Goal: Task Accomplishment & Management: Manage account settings

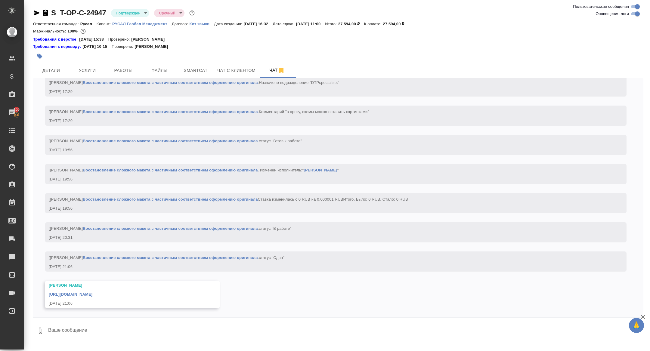
scroll to position [921, 0]
click at [35, 12] on icon "button" at bounding box center [37, 12] width 6 height 5
click at [106, 291] on div "https://drive.awatera.com/apps/files/files/10234497?dir=/Shares/%D0%A2-%D0%9E%D…" at bounding box center [124, 294] width 150 height 8
click at [92, 295] on link "https://drive.awatera.com/apps/files/files/10234497?dir=/Shares/%D0%A2-%D0%9E%D…" at bounding box center [71, 294] width 44 height 5
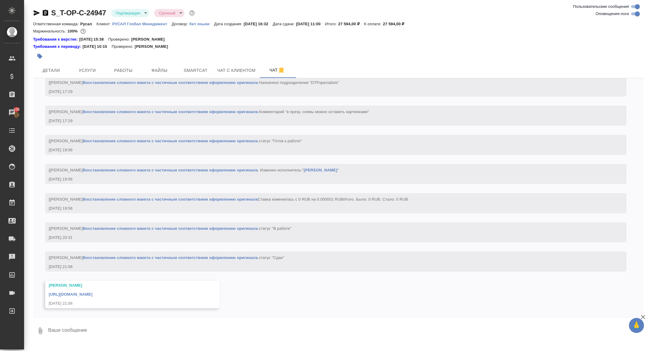
click at [46, 8] on div "S_T-OP-C-24947 Подтвержден confirmed Срочный urgent" at bounding box center [114, 13] width 163 height 10
click at [46, 13] on icon "button" at bounding box center [45, 12] width 7 height 7
drag, startPoint x: 45, startPoint y: 11, endPoint x: 59, endPoint y: 25, distance: 19.8
click at [45, 11] on icon "button" at bounding box center [45, 13] width 5 height 6
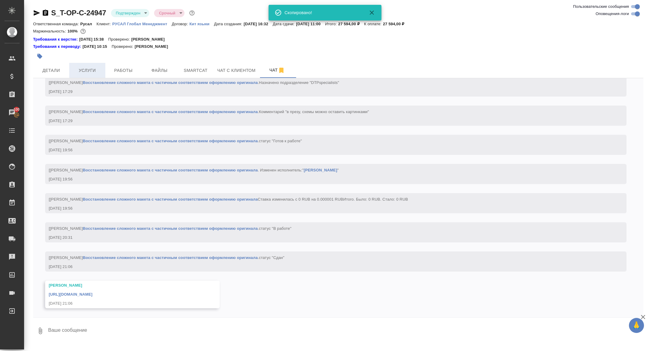
click at [86, 72] on span "Услуги" at bounding box center [87, 71] width 29 height 8
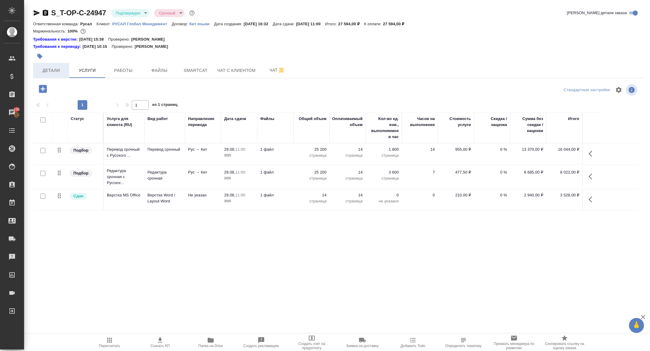
click at [54, 69] on span "Детали" at bounding box center [51, 71] width 29 height 8
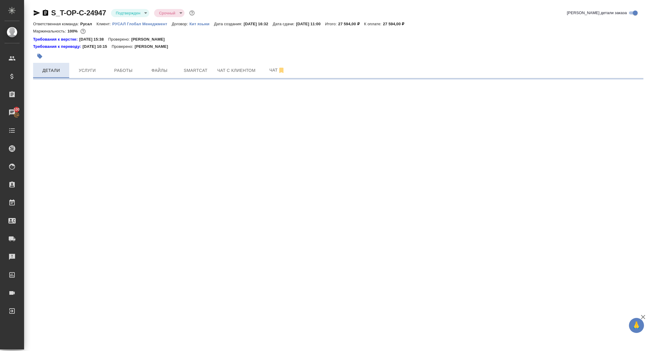
select select "RU"
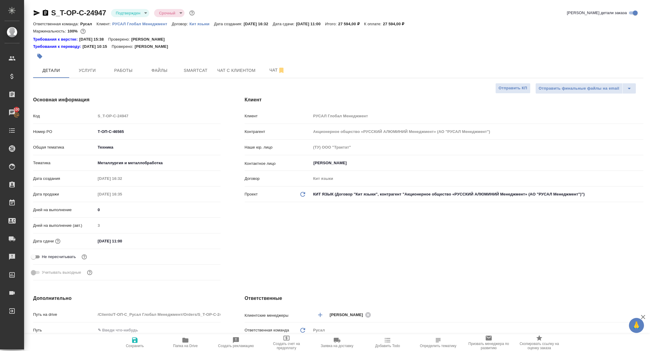
type textarea "x"
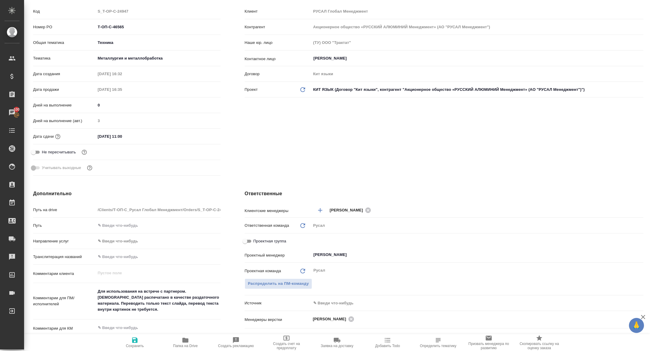
scroll to position [124, 0]
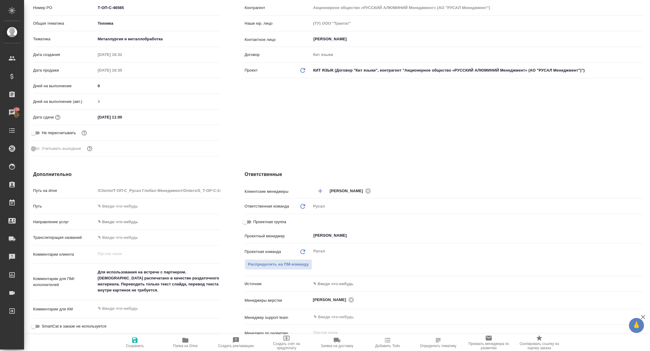
type textarea "x"
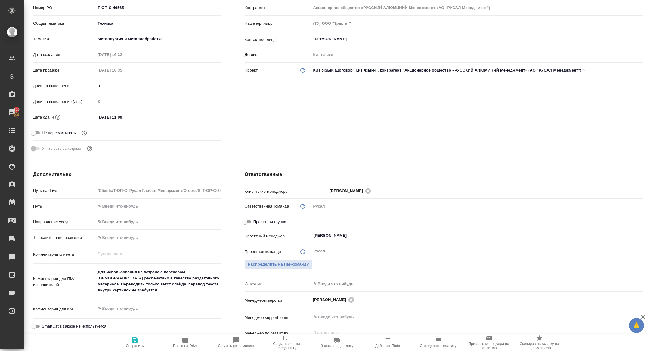
type textarea "x"
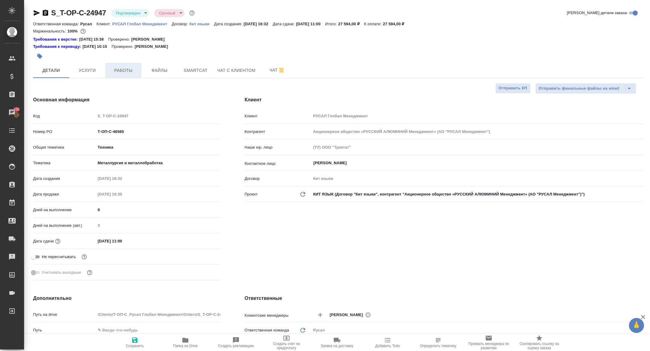
click at [121, 70] on span "Работы" at bounding box center [123, 71] width 29 height 8
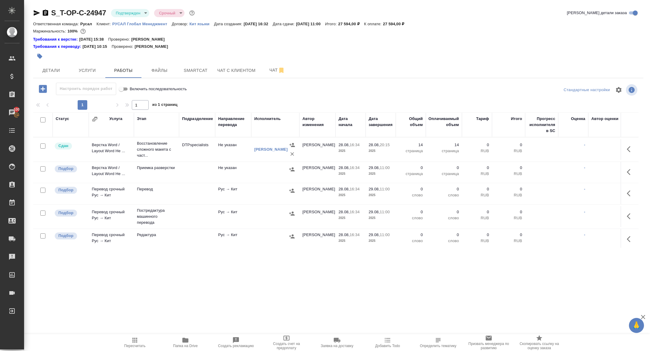
click at [41, 121] on input "checkbox" at bounding box center [42, 119] width 5 height 5
checkbox input "true"
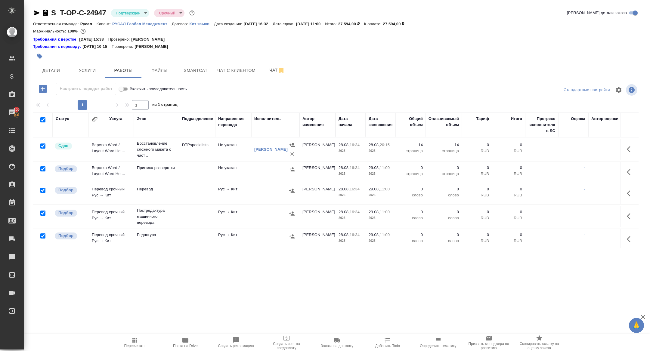
checkbox input "true"
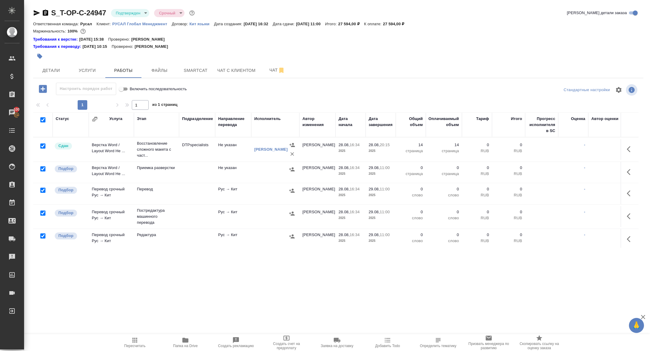
checkbox input "true"
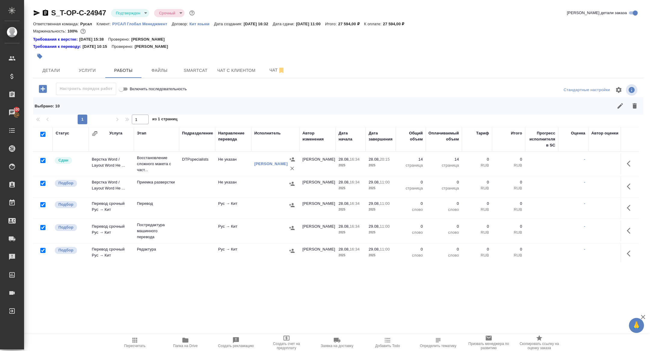
click at [45, 160] on input "checkbox" at bounding box center [42, 160] width 5 height 5
checkbox input "false"
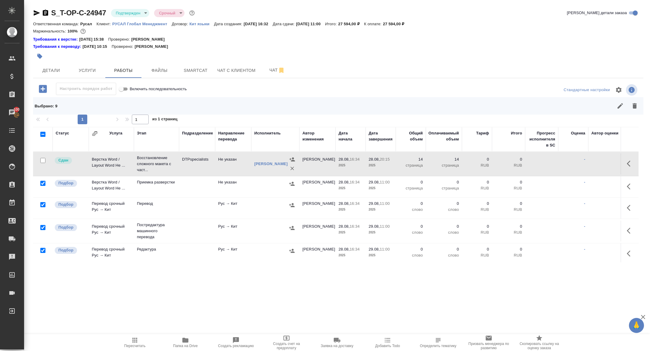
click at [43, 229] on input "checkbox" at bounding box center [42, 227] width 5 height 5
checkbox input "false"
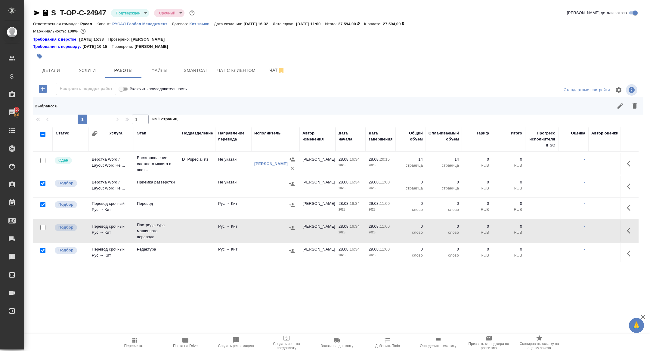
click at [634, 113] on button "button" at bounding box center [634, 106] width 14 height 14
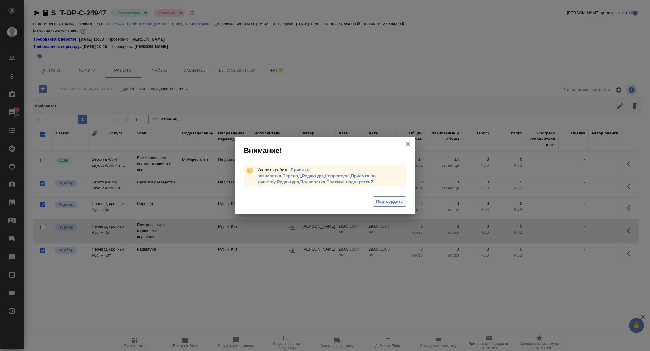
click at [396, 202] on span "Подтвердить" at bounding box center [389, 201] width 27 height 7
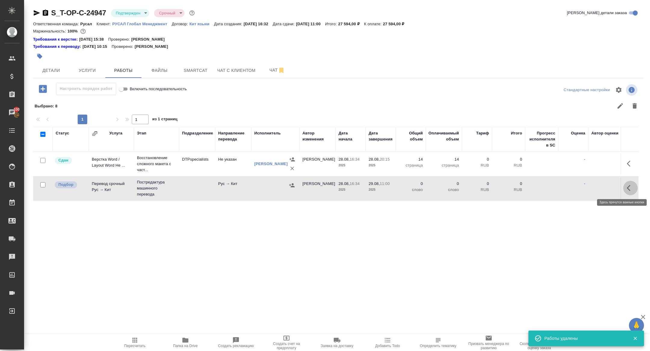
click at [630, 185] on icon "button" at bounding box center [630, 187] width 7 height 7
click at [584, 186] on icon "button" at bounding box center [585, 187] width 7 height 7
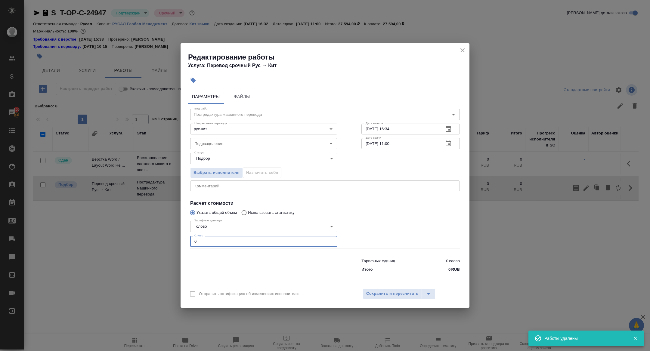
drag, startPoint x: 220, startPoint y: 241, endPoint x: 165, endPoint y: 240, distance: 55.7
click at [165, 240] on div "Редактирование работы Услуга: Перевод срочный Рус → Кит Параметры Файлы Вид раб…" at bounding box center [325, 175] width 650 height 351
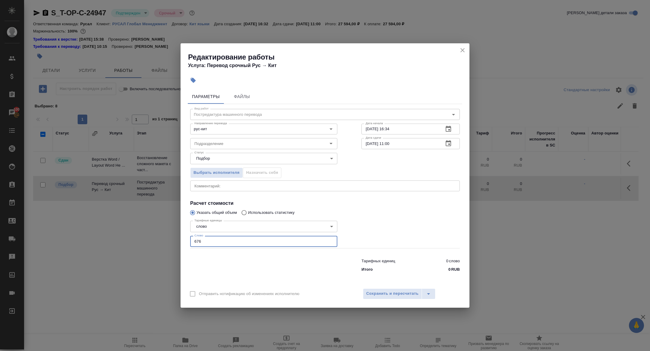
type input "676"
click at [385, 299] on div "Отправить нотификацию об изменениях исполнителю Сохранить и пересчитать" at bounding box center [324, 296] width 289 height 23
click at [383, 297] on button "Сохранить и пересчитать" at bounding box center [392, 293] width 59 height 11
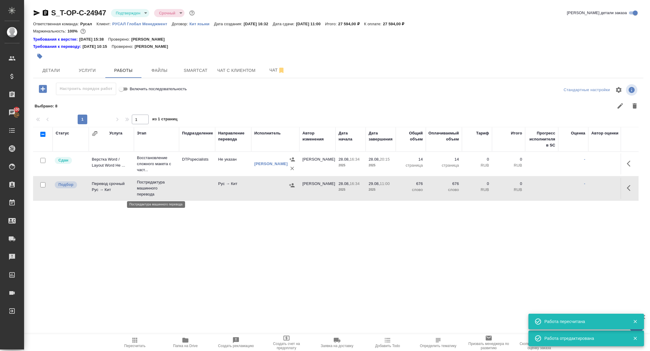
click at [140, 188] on p "Постредактура машинного перевода" at bounding box center [156, 188] width 39 height 18
click at [36, 12] on icon "button" at bounding box center [37, 12] width 6 height 5
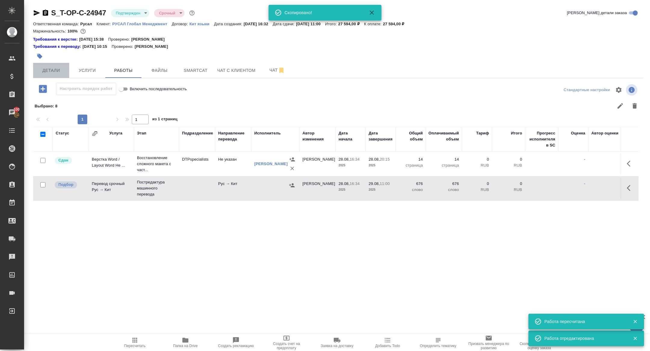
click at [57, 69] on span "Детали" at bounding box center [51, 71] width 29 height 8
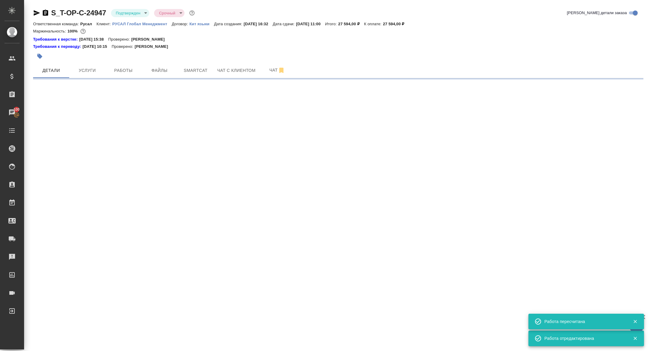
select select "RU"
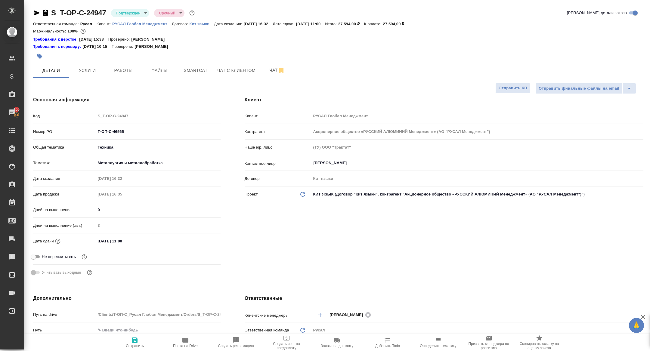
type textarea "x"
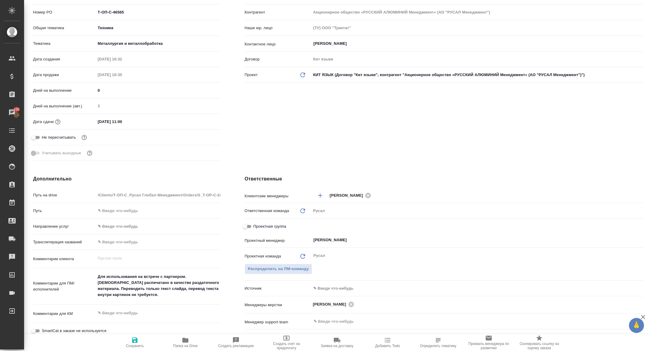
scroll to position [125, 0]
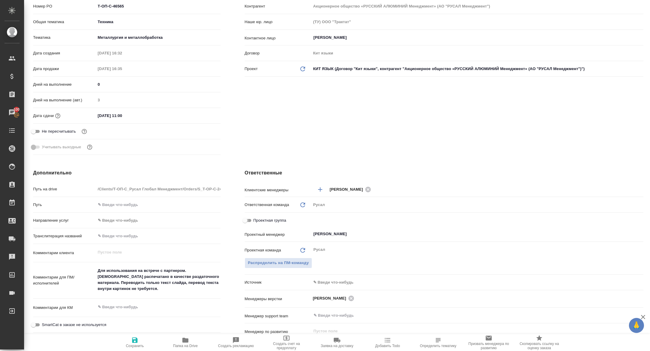
click at [244, 219] on input "Проектная группа" at bounding box center [245, 220] width 22 height 7
checkbox input "true"
type textarea "x"
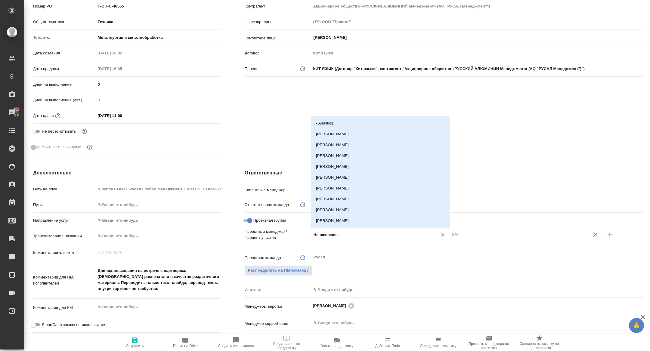
click at [369, 236] on input "Не назначен" at bounding box center [370, 234] width 115 height 7
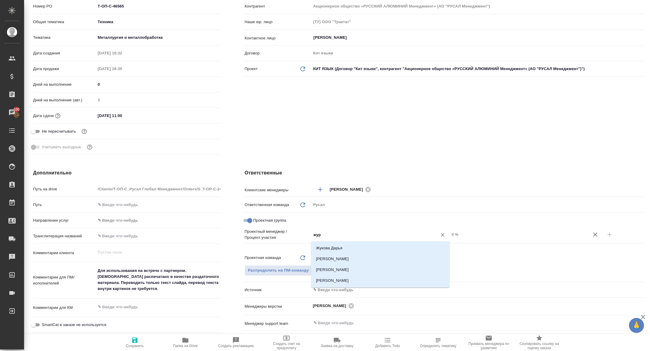
type input "жура"
click at [381, 261] on li "[PERSON_NAME]" at bounding box center [380, 259] width 138 height 11
type textarea "x"
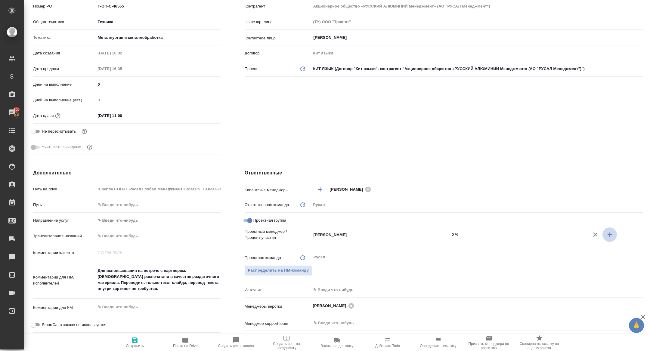
click at [606, 235] on icon "button" at bounding box center [609, 234] width 7 height 7
type textarea "x"
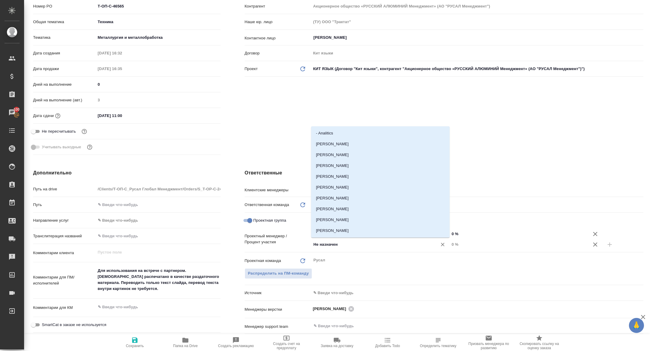
click at [367, 242] on input "Не назначен" at bounding box center [370, 244] width 115 height 7
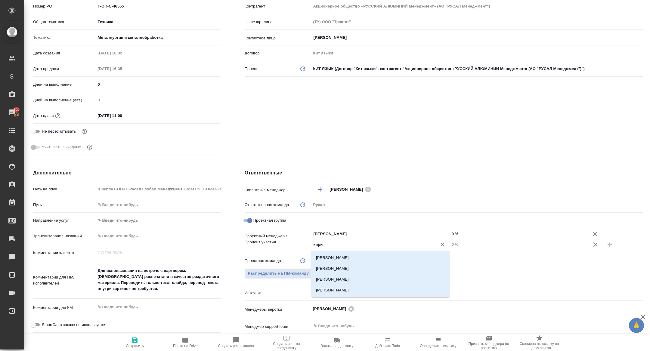
type input "кирил"
click at [347, 260] on li "Авдеенко Кирилл" at bounding box center [380, 257] width 138 height 11
type textarea "x"
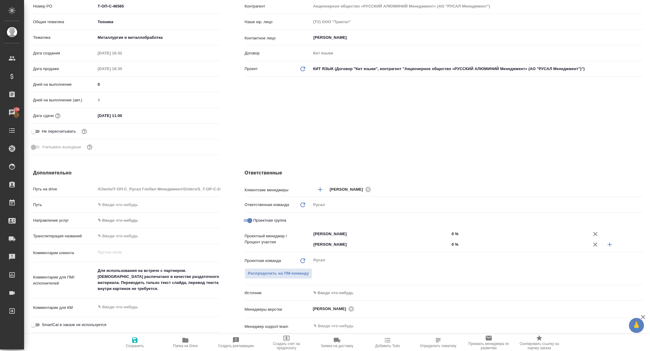
click at [451, 243] on input "0 %" at bounding box center [518, 244] width 138 height 9
type textarea "x"
type input "30 %"
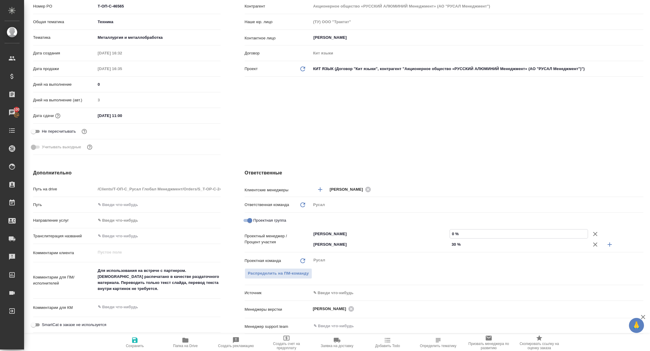
drag, startPoint x: 451, startPoint y: 230, endPoint x: 449, endPoint y: 250, distance: 19.9
click at [451, 230] on input "0 %" at bounding box center [519, 234] width 138 height 9
type input "70 %"
type textarea "x"
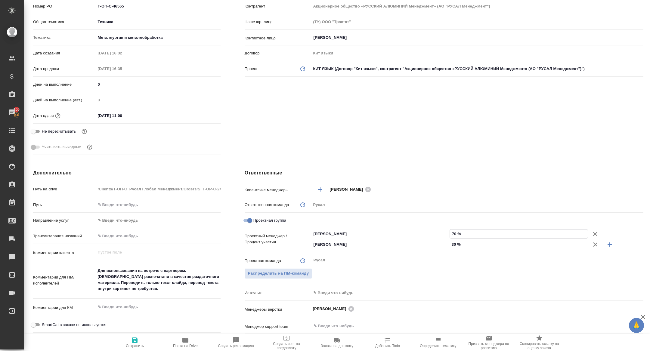
type textarea "x"
type input "70 %"
click at [137, 345] on span "Сохранить" at bounding box center [135, 346] width 18 height 4
type textarea "x"
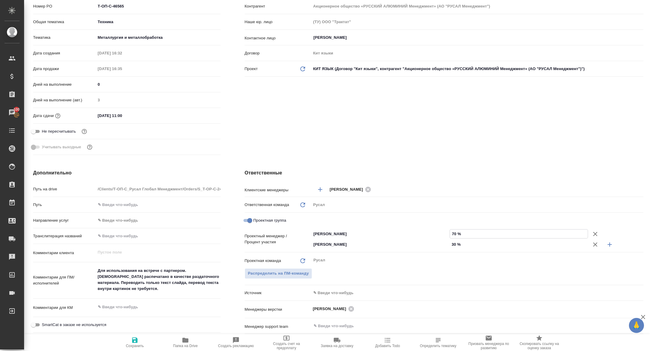
type textarea "x"
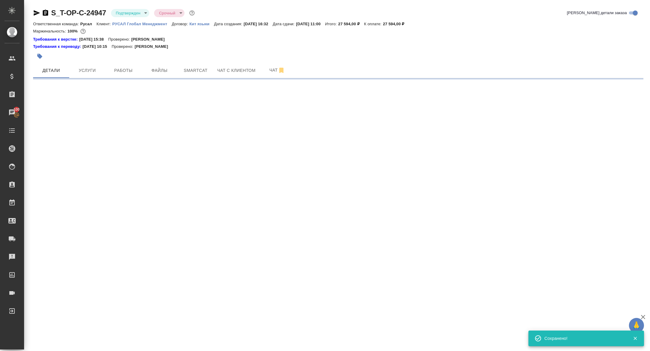
select select "RU"
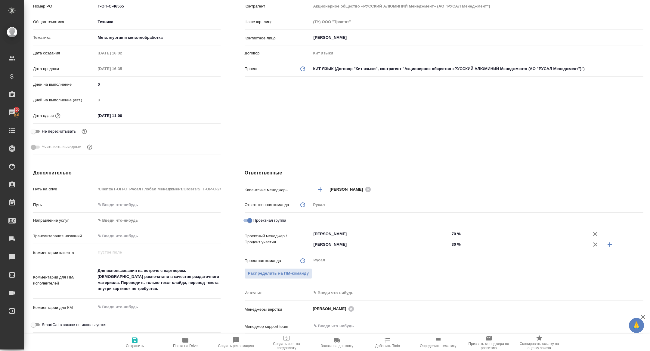
type textarea "x"
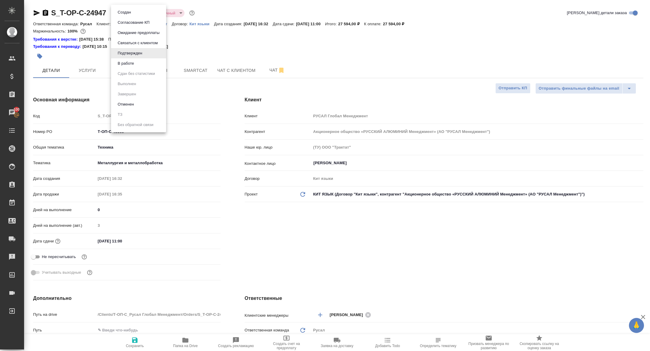
click at [138, 11] on body "🙏 .cls-1 fill:#fff; AWATERA Zhuravleva Alexandra Клиенты Спецификации Заказы 10…" at bounding box center [325, 175] width 650 height 351
click at [133, 63] on button "В работе" at bounding box center [126, 63] width 20 height 7
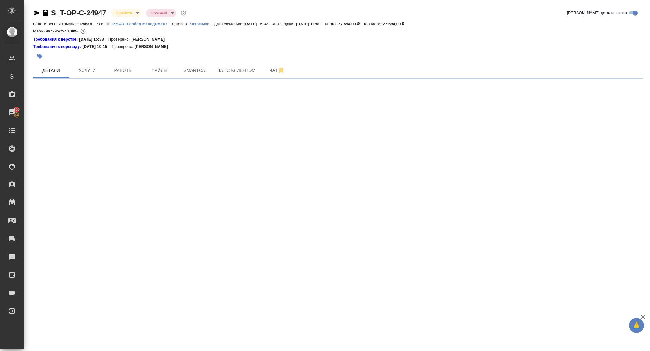
select select "RU"
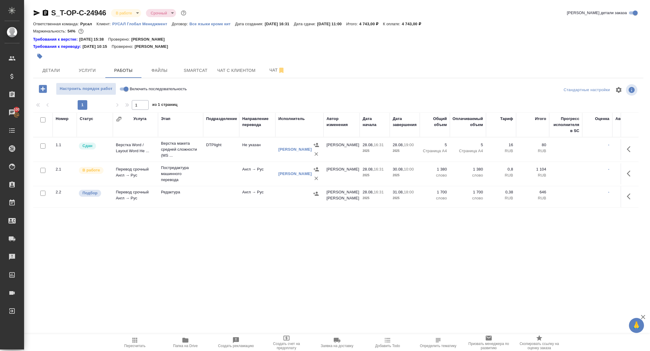
click at [318, 301] on div ".cls-1 fill:#fff; AWATERA [PERSON_NAME] Спецификации Заказы 100 Чаты Todo Проек…" at bounding box center [325, 175] width 650 height 351
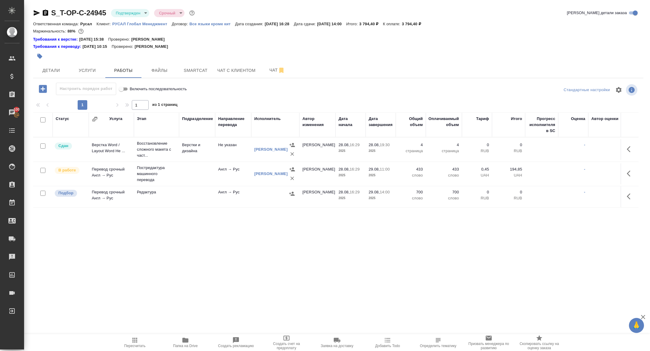
click at [135, 13] on body "🙏 .cls-1 fill:#fff; AWATERA Zhuravleva Alexandra Клиенты Спецификации Заказы 10…" at bounding box center [325, 175] width 650 height 351
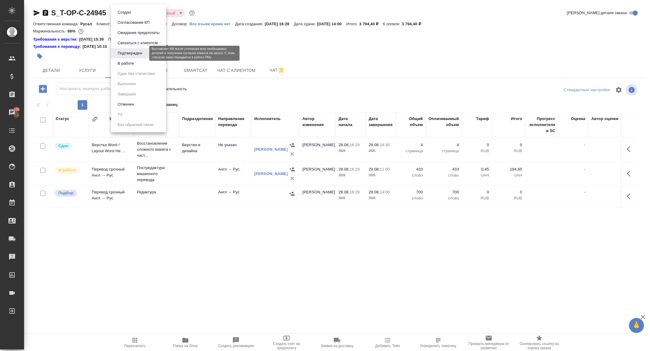
click at [132, 61] on button "В работе" at bounding box center [126, 63] width 20 height 7
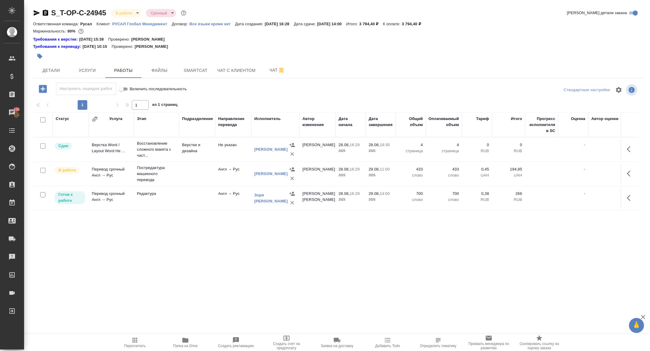
drag, startPoint x: 34, startPoint y: 13, endPoint x: 38, endPoint y: 10, distance: 4.8
click at [34, 13] on icon "button" at bounding box center [36, 12] width 7 height 7
click at [55, 63] on button "Детали" at bounding box center [51, 70] width 36 height 15
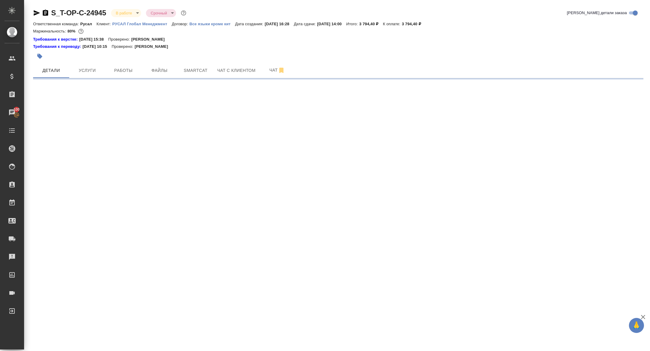
select select "RU"
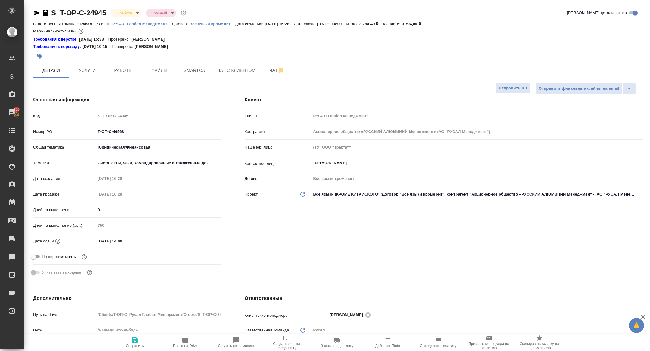
scroll to position [141, 0]
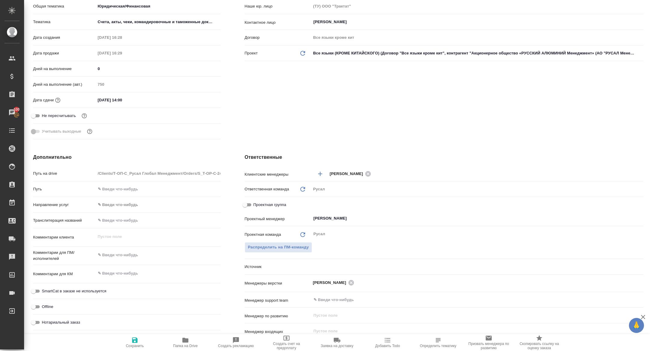
type textarea "x"
click at [248, 205] on input "Проектная группа" at bounding box center [245, 204] width 22 height 7
checkbox input "true"
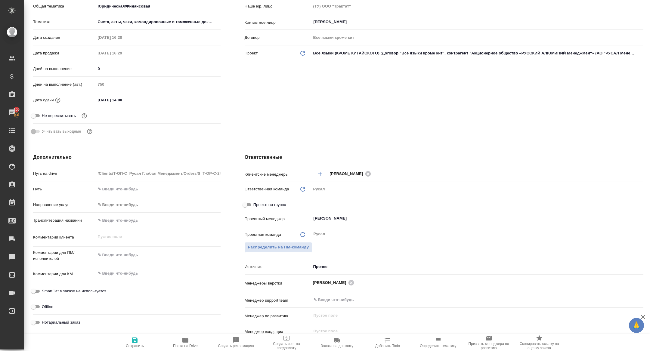
type textarea "x"
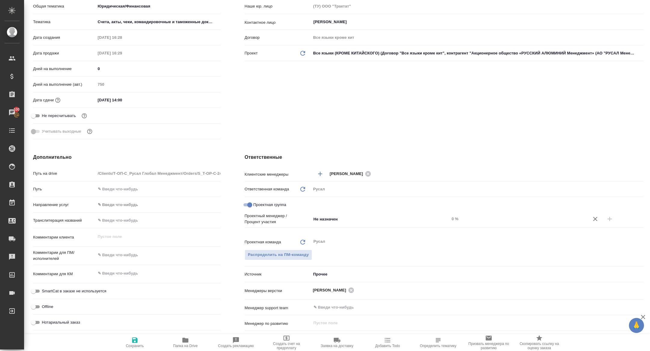
click at [340, 210] on div "Проектная группа" at bounding box center [444, 206] width 399 height 14
click at [340, 217] on input "Не назначен" at bounding box center [370, 218] width 115 height 7
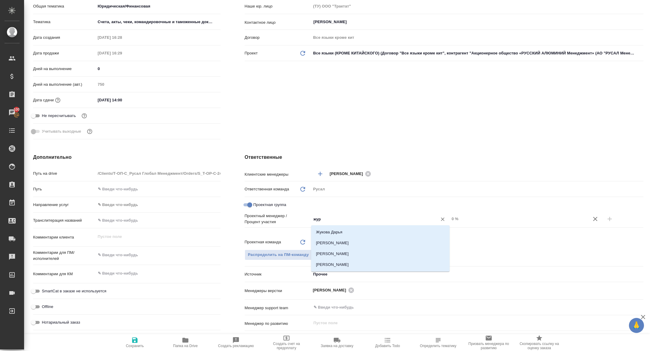
type input "жура"
click at [360, 245] on li "[PERSON_NAME]" at bounding box center [380, 243] width 138 height 11
type textarea "x"
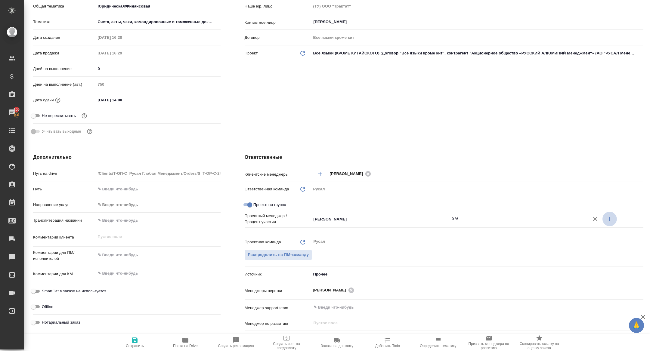
click at [609, 216] on icon "button" at bounding box center [609, 218] width 7 height 7
type textarea "x"
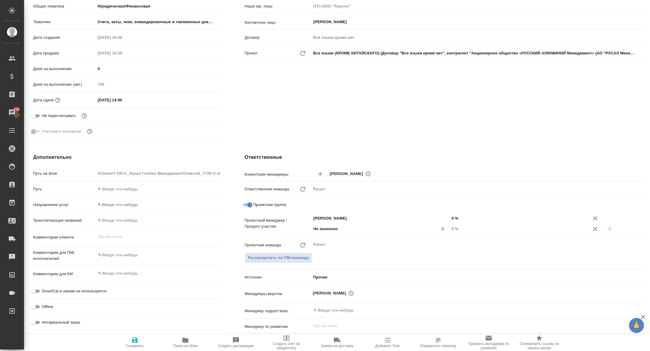
click at [372, 234] on div "Не назначен ​" at bounding box center [380, 230] width 138 height 12
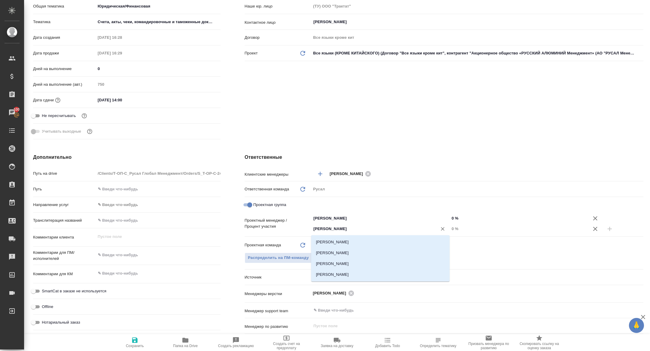
type input "кирилл"
click at [339, 245] on li "Авдеенко Кирилл" at bounding box center [380, 242] width 138 height 11
type textarea "x"
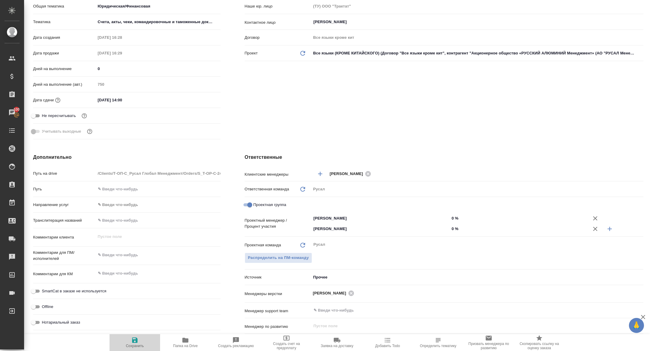
click at [128, 341] on span "Сохранить" at bounding box center [134, 342] width 43 height 11
type textarea "x"
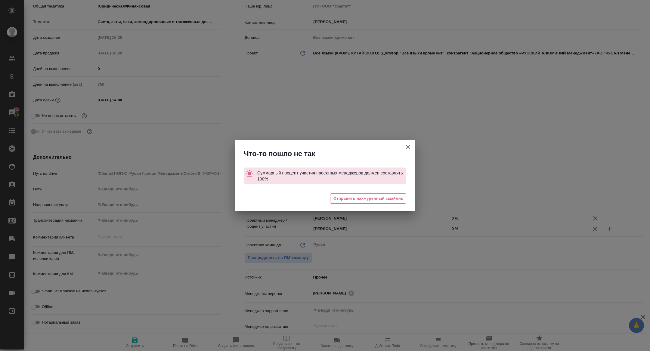
click at [404, 146] on icon "button" at bounding box center [407, 146] width 7 height 7
type textarea "x"
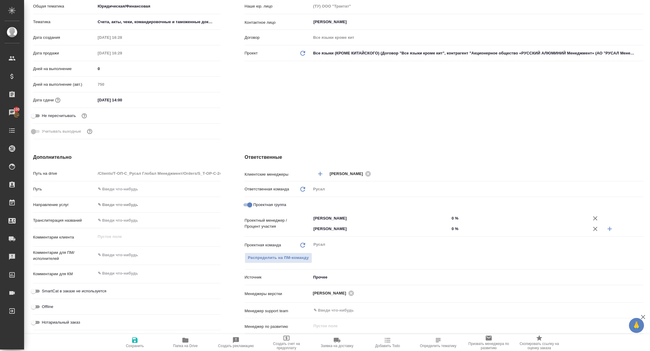
click at [452, 229] on input "0 %" at bounding box center [518, 228] width 138 height 9
type input "50 %"
type textarea "x"
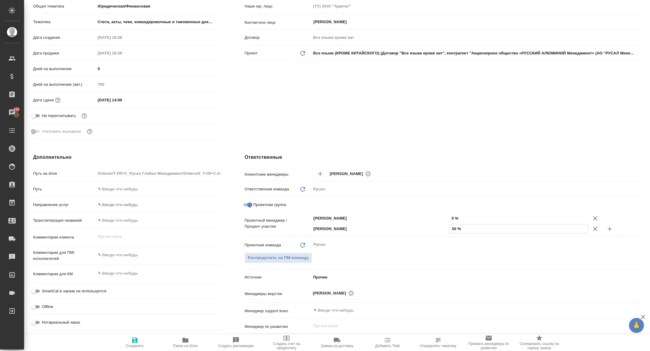
type input "50 %"
click at [452, 217] on input "0 %" at bounding box center [518, 218] width 138 height 9
type textarea "x"
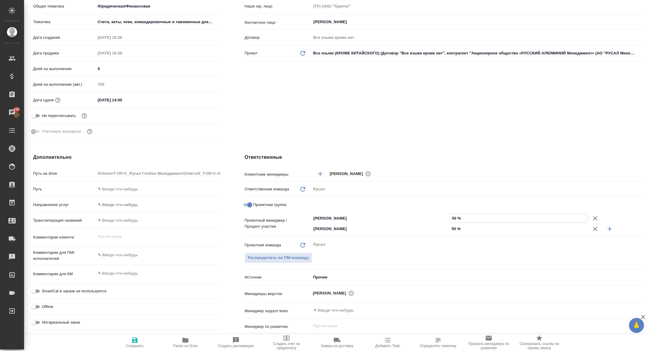
type input "50 %"
click at [134, 341] on icon "button" at bounding box center [134, 340] width 5 height 5
type textarea "x"
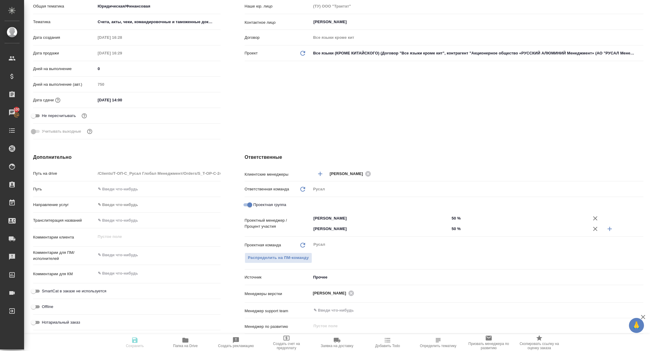
type textarea "x"
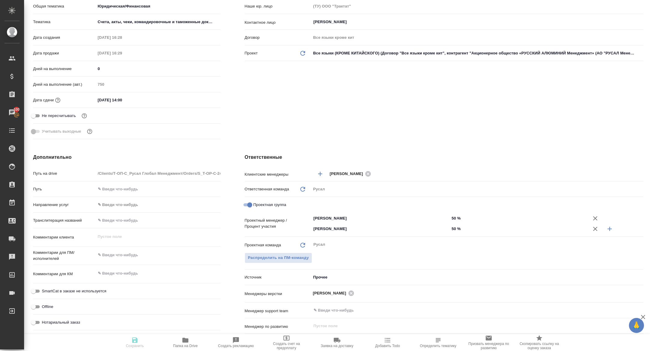
type textarea "x"
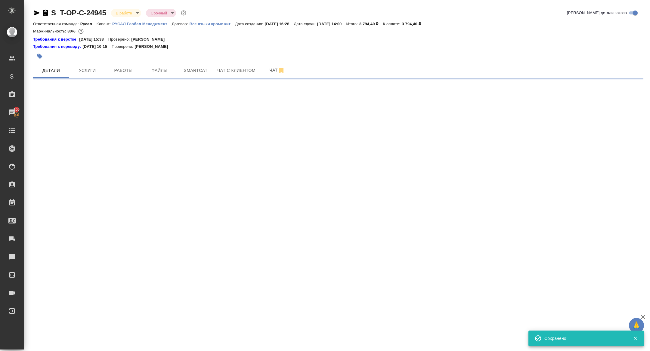
scroll to position [0, 0]
select select "RU"
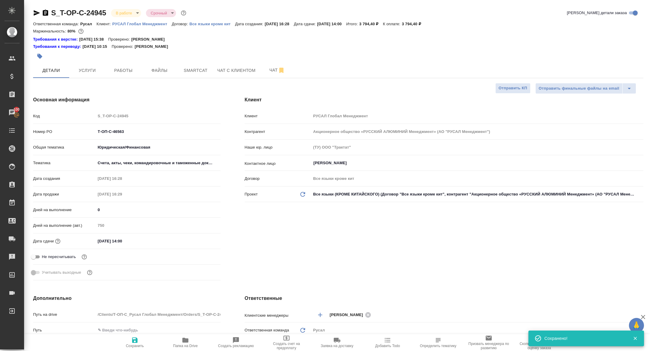
type textarea "x"
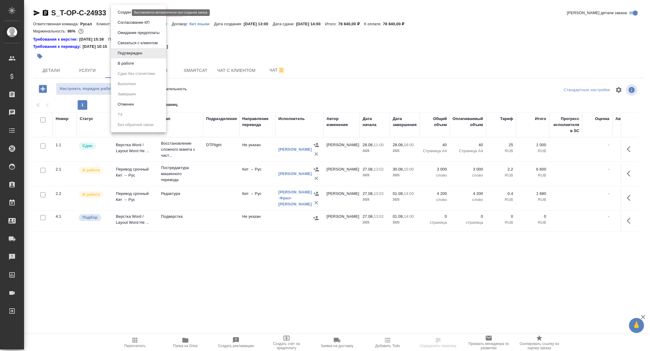
click at [127, 14] on body "🙏 .cls-1 fill:#fff; AWATERA Zhuravleva Alexandra Клиенты Спецификации Заказы Ча…" at bounding box center [325, 175] width 650 height 351
click at [135, 64] on button "В работе" at bounding box center [126, 63] width 20 height 7
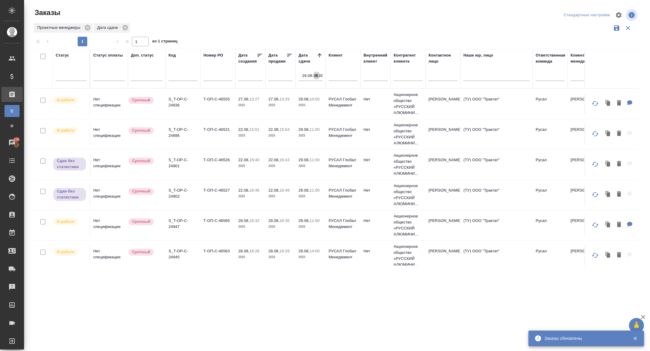
click at [317, 76] on icon "button" at bounding box center [316, 75] width 6 height 6
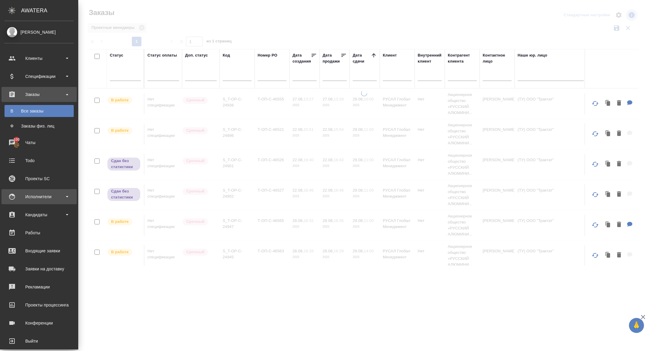
click at [32, 201] on div "Исполнители" at bounding box center [39, 196] width 69 height 9
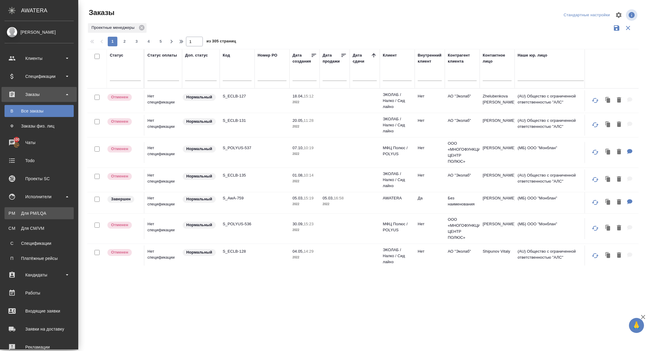
click at [32, 211] on div "Для PM/LQA" at bounding box center [39, 213] width 63 height 6
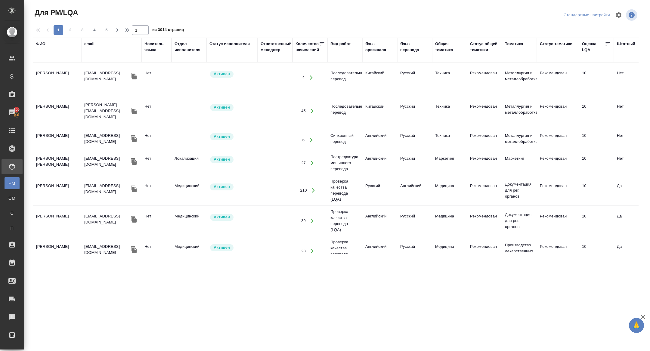
click at [376, 50] on div "Язык оригинала" at bounding box center [379, 47] width 29 height 12
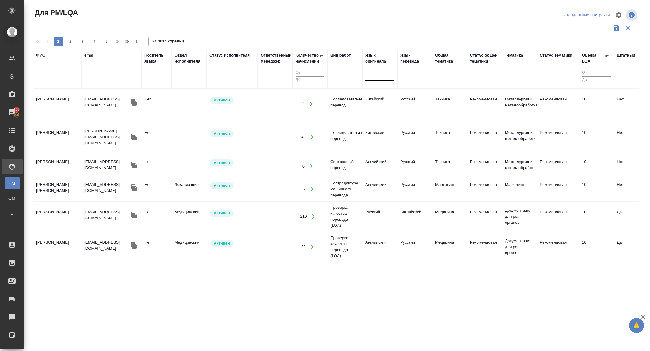
click at [373, 76] on div at bounding box center [379, 75] width 29 height 9
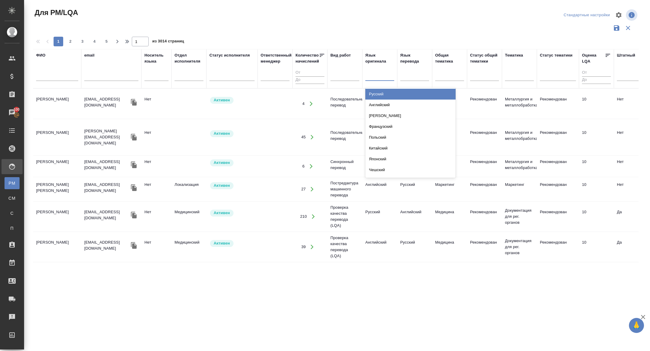
click at [374, 94] on div "Русский" at bounding box center [410, 94] width 90 height 11
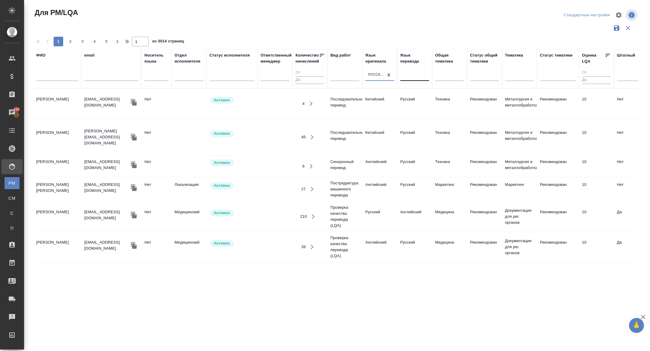
click at [407, 80] on div at bounding box center [414, 74] width 29 height 11
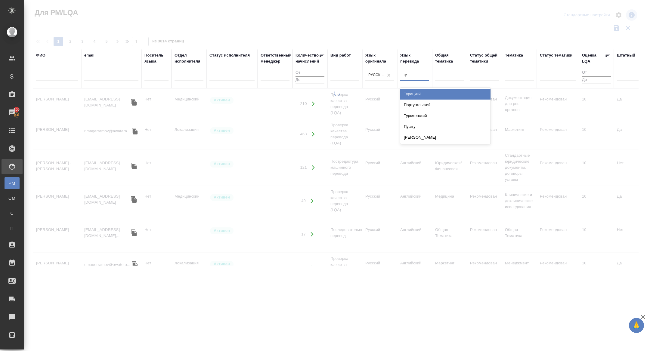
type input "тур"
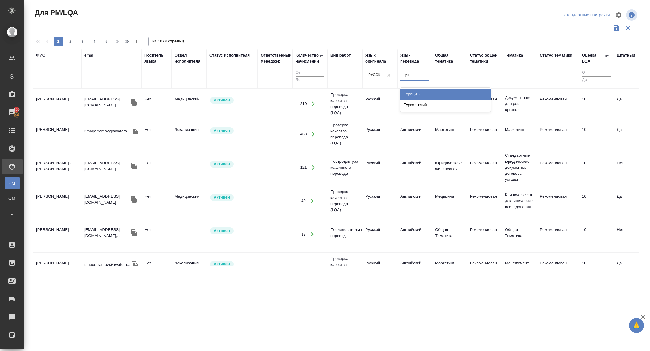
click at [420, 97] on div "Турецкий" at bounding box center [445, 94] width 90 height 11
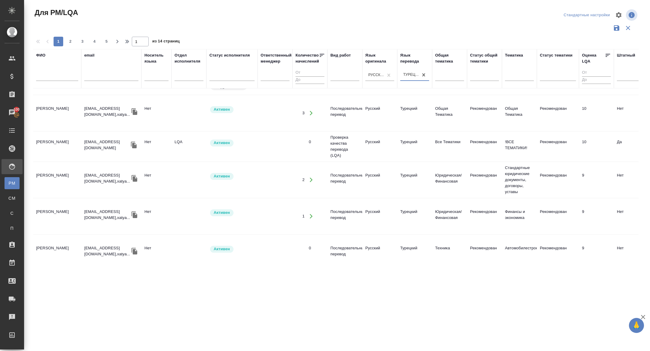
scroll to position [82, 0]
click at [134, 173] on icon "button" at bounding box center [134, 176] width 6 height 7
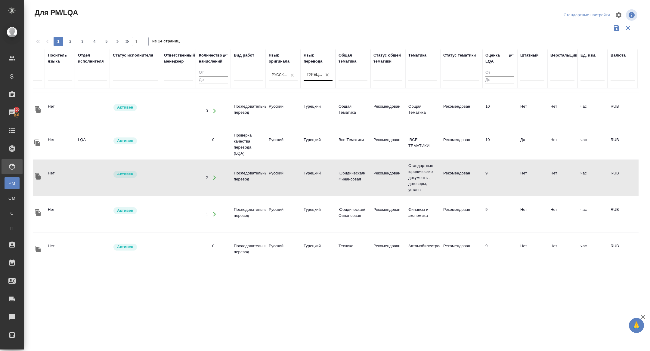
scroll to position [82, 0]
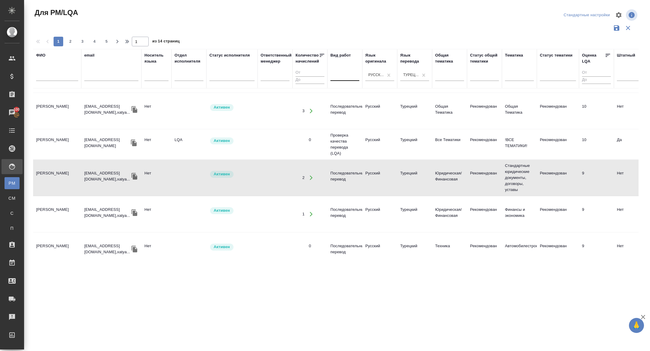
click at [351, 73] on div at bounding box center [344, 75] width 29 height 9
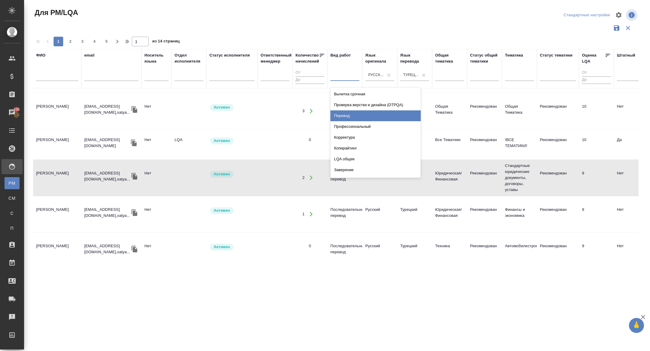
click at [345, 112] on div "Перевод" at bounding box center [375, 115] width 90 height 11
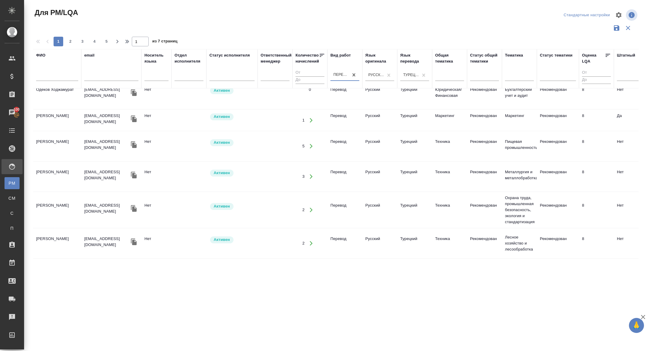
scroll to position [52, 0]
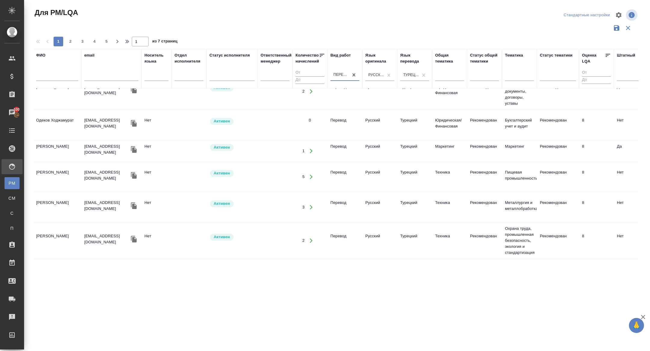
click at [134, 173] on icon "button" at bounding box center [133, 175] width 7 height 7
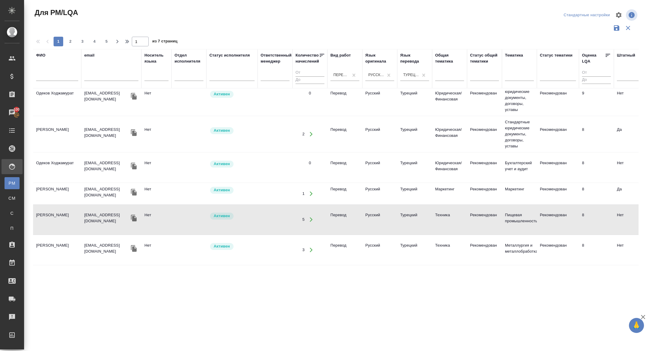
scroll to position [0, 0]
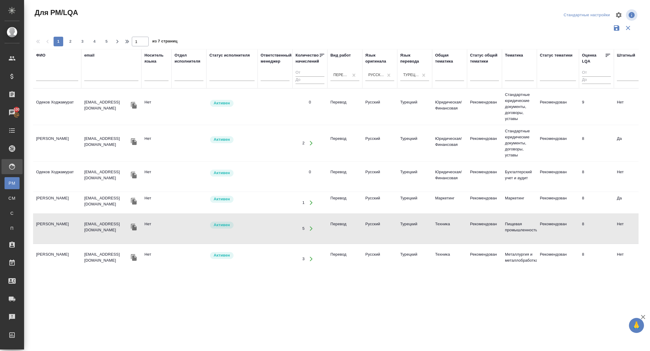
click at [131, 173] on icon "button" at bounding box center [134, 175] width 6 height 7
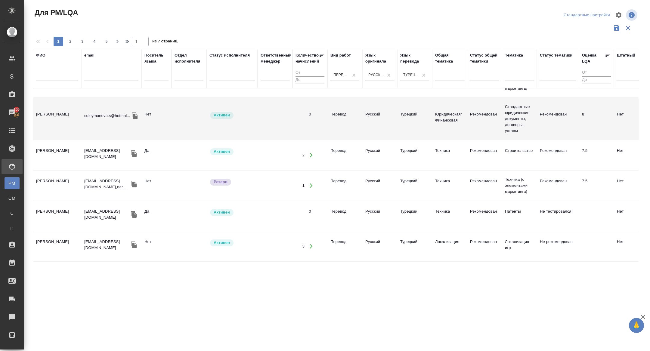
scroll to position [366, 0]
click at [137, 149] on icon "button" at bounding box center [133, 152] width 7 height 7
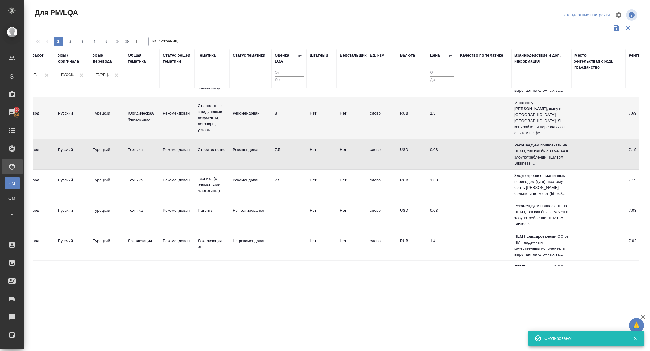
scroll to position [366, 352]
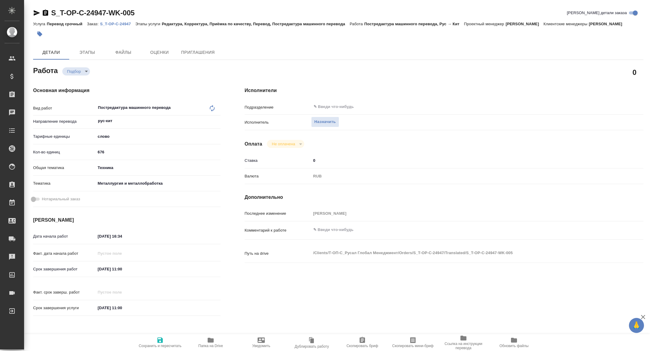
type textarea "x"
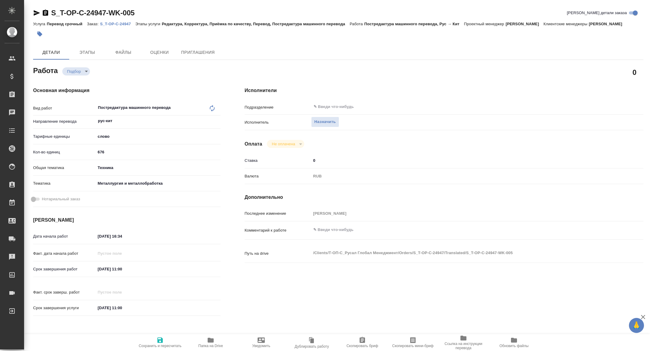
type textarea "x"
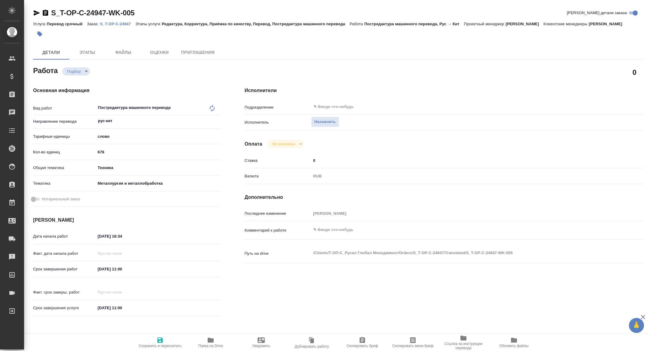
type textarea "x"
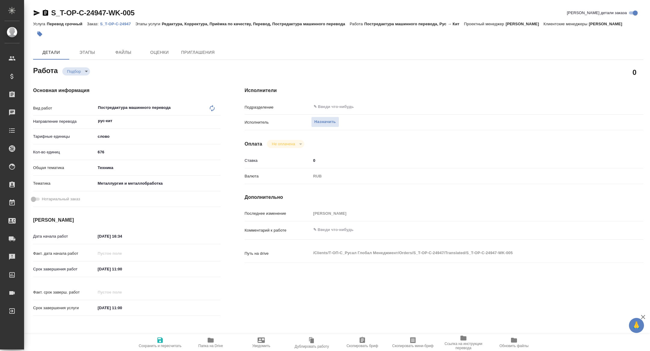
click at [411, 344] on span "Скопировать мини-бриф" at bounding box center [412, 346] width 41 height 4
type textarea "x"
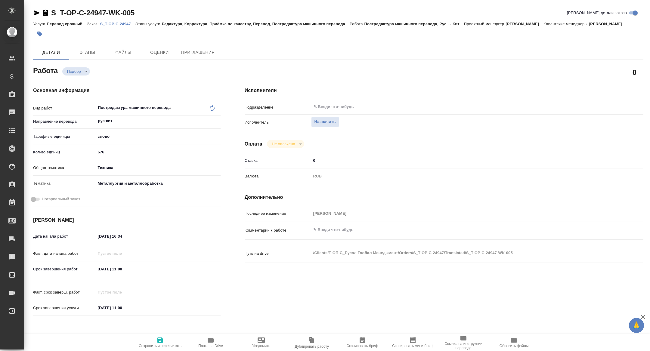
type textarea "x"
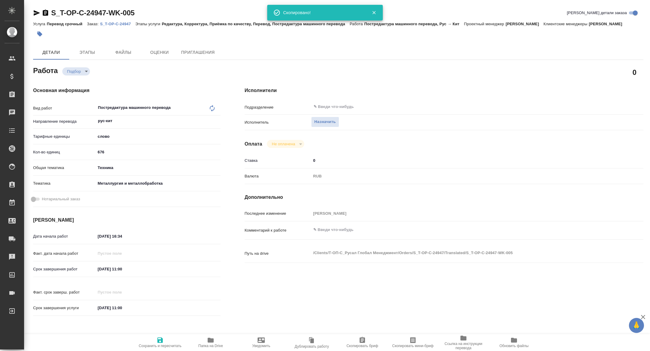
type textarea "x"
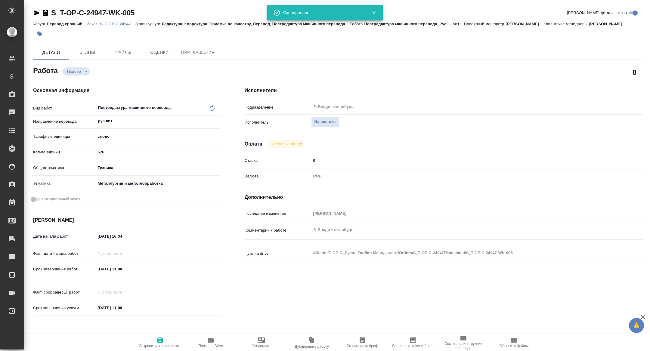
type textarea "x"
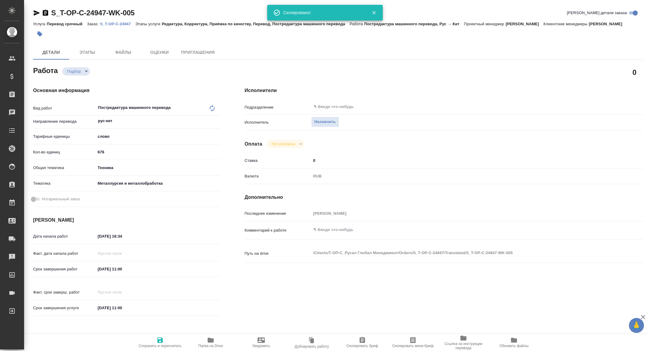
type textarea "x"
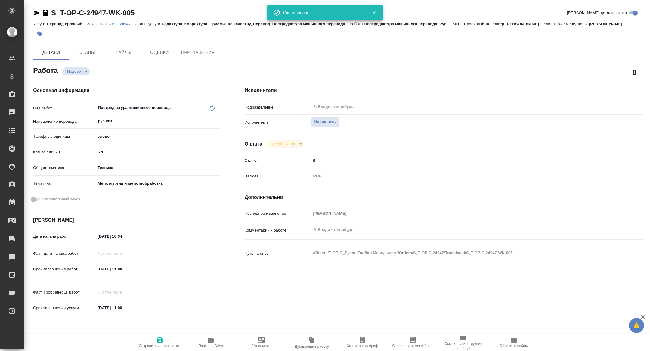
type textarea "x"
